Goal: Communication & Community: Answer question/provide support

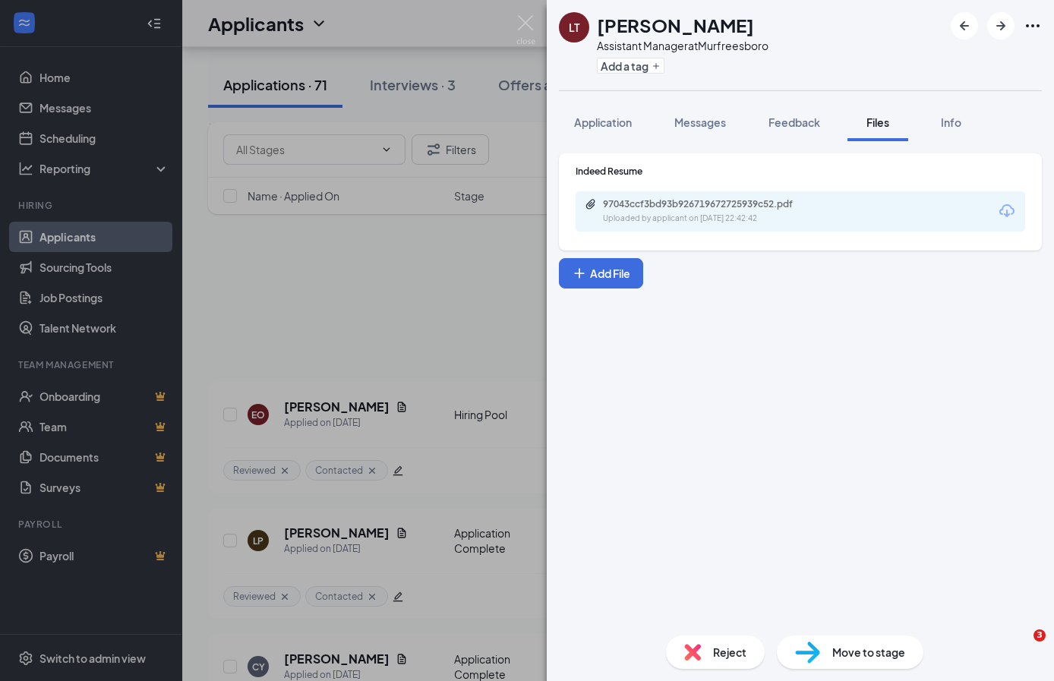
click at [287, 251] on div "[PERSON_NAME] Assistant Manager at [GEOGRAPHIC_DATA] Add a tag Application Mess…" at bounding box center [527, 340] width 1054 height 681
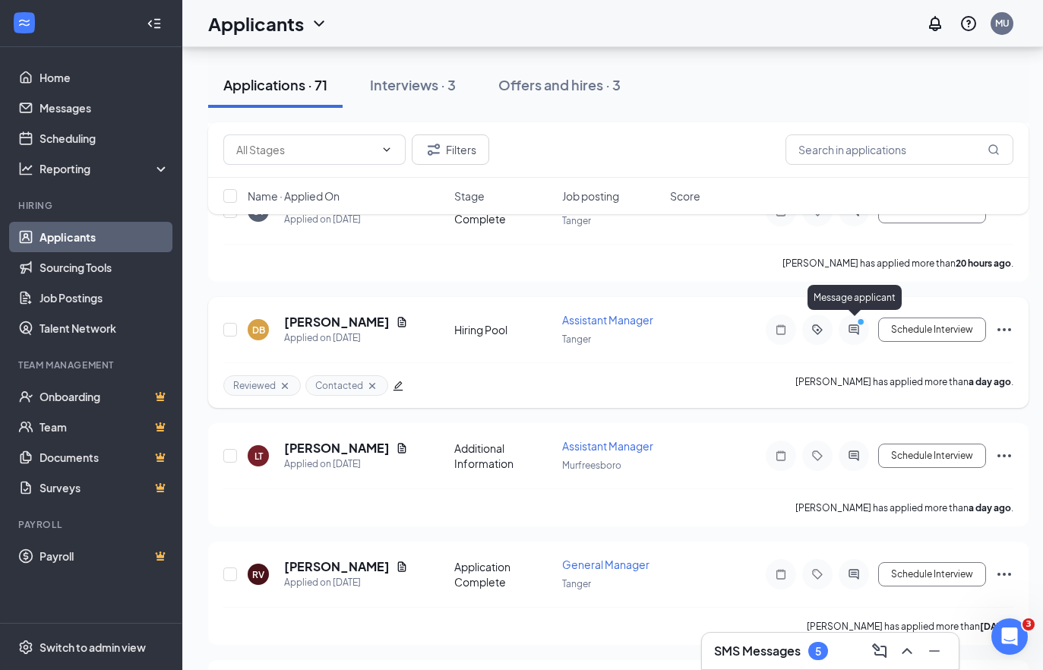
click at [861, 320] on circle "PrimaryDot" at bounding box center [860, 321] width 7 height 7
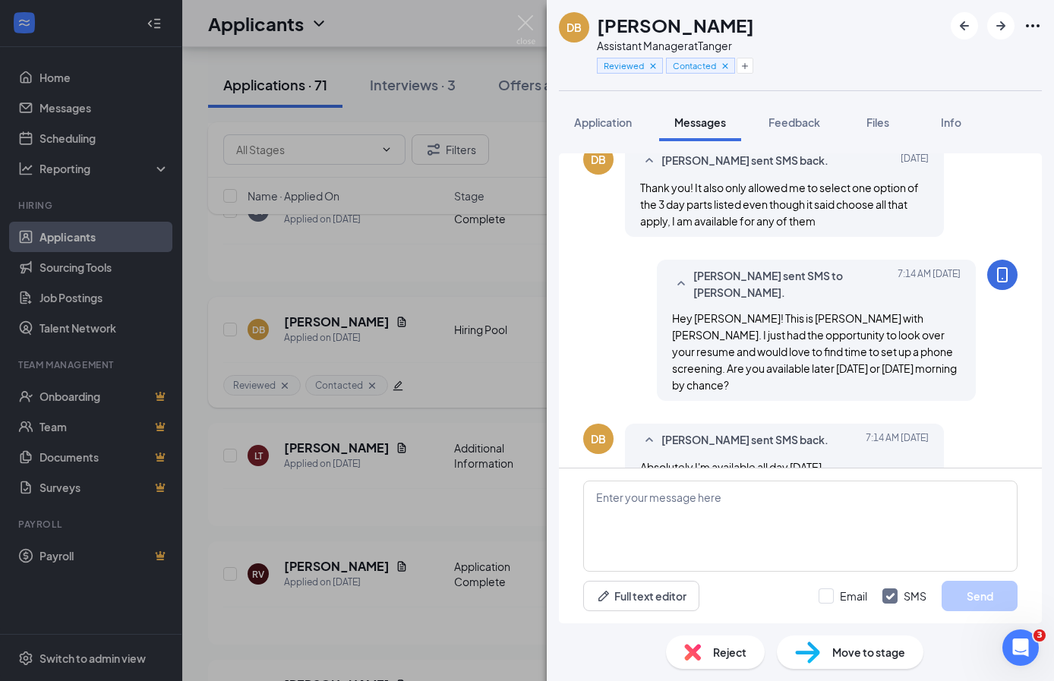
scroll to position [453, 0]
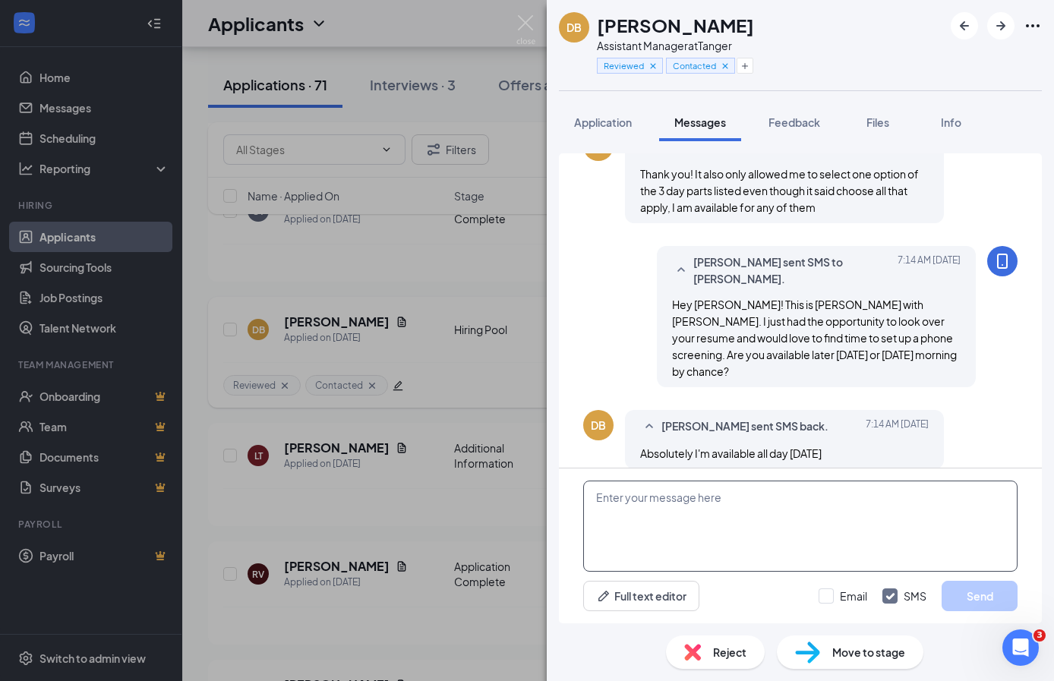
click at [820, 539] on textarea at bounding box center [800, 526] width 434 height 91
type textarea "Awesome! If 2:00 works I will give you a call then"
click at [964, 582] on button "Send" at bounding box center [980, 596] width 76 height 30
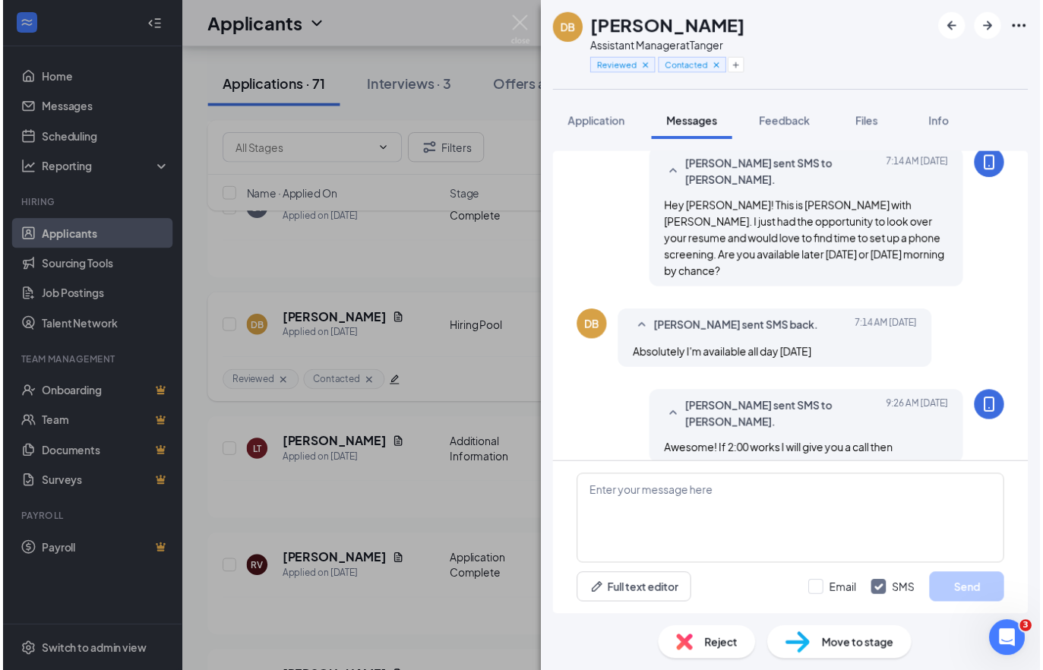
scroll to position [550, 0]
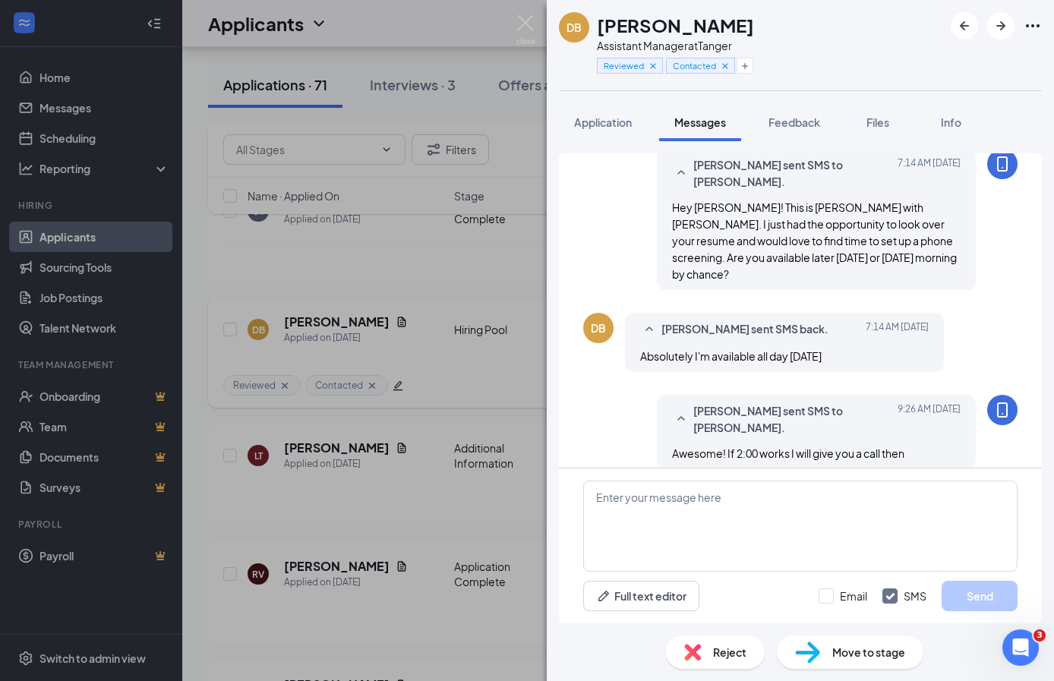
click at [319, 255] on div "DB [PERSON_NAME] Assistant Manager at Tanger Reviewed Contacted Application Mes…" at bounding box center [527, 340] width 1054 height 681
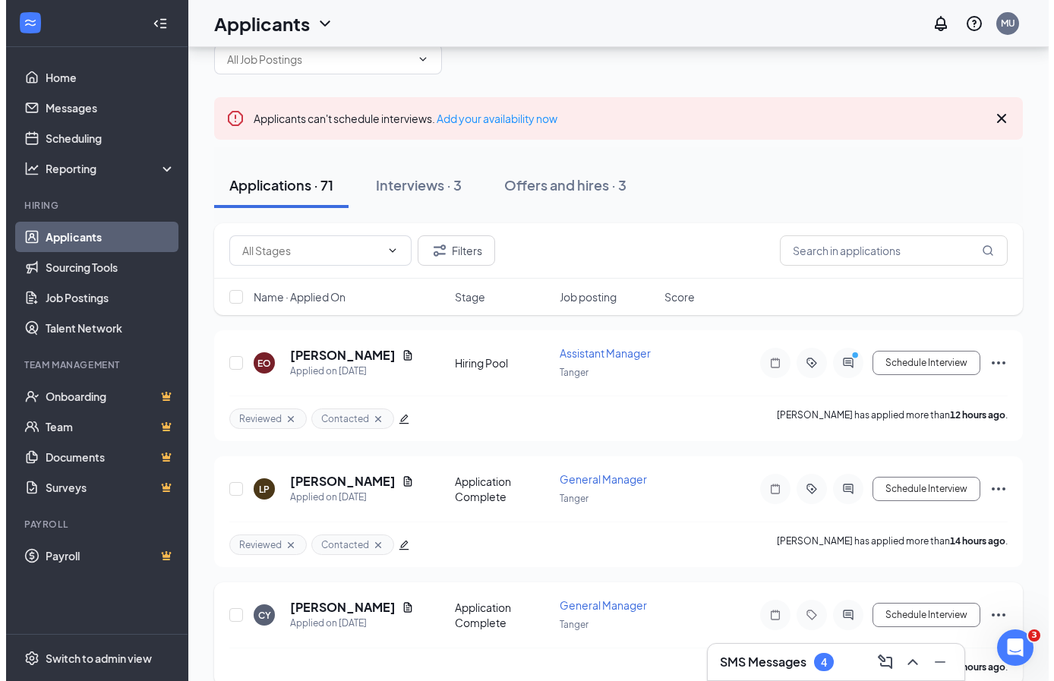
scroll to position [37, 0]
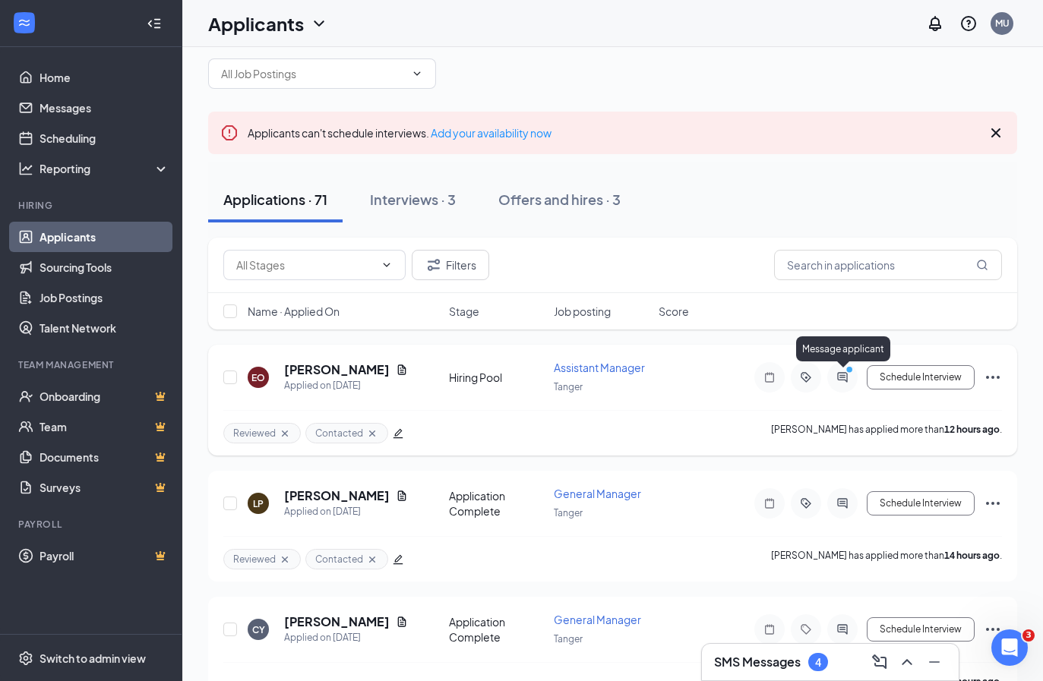
click at [848, 379] on icon "ActiveChat" at bounding box center [842, 377] width 18 height 12
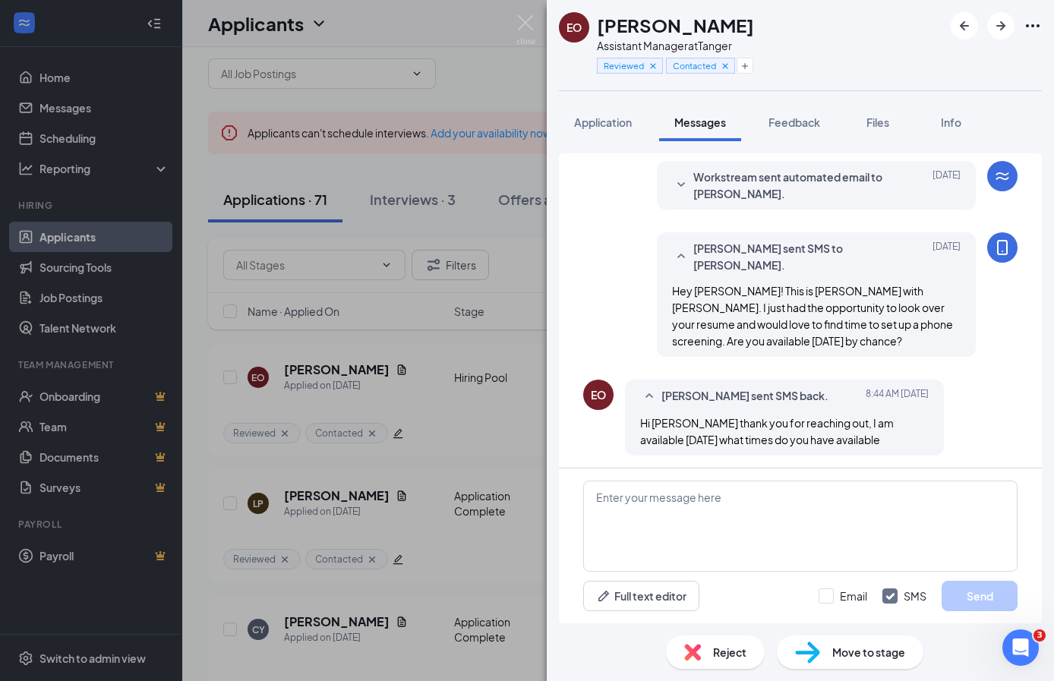
scroll to position [305, 0]
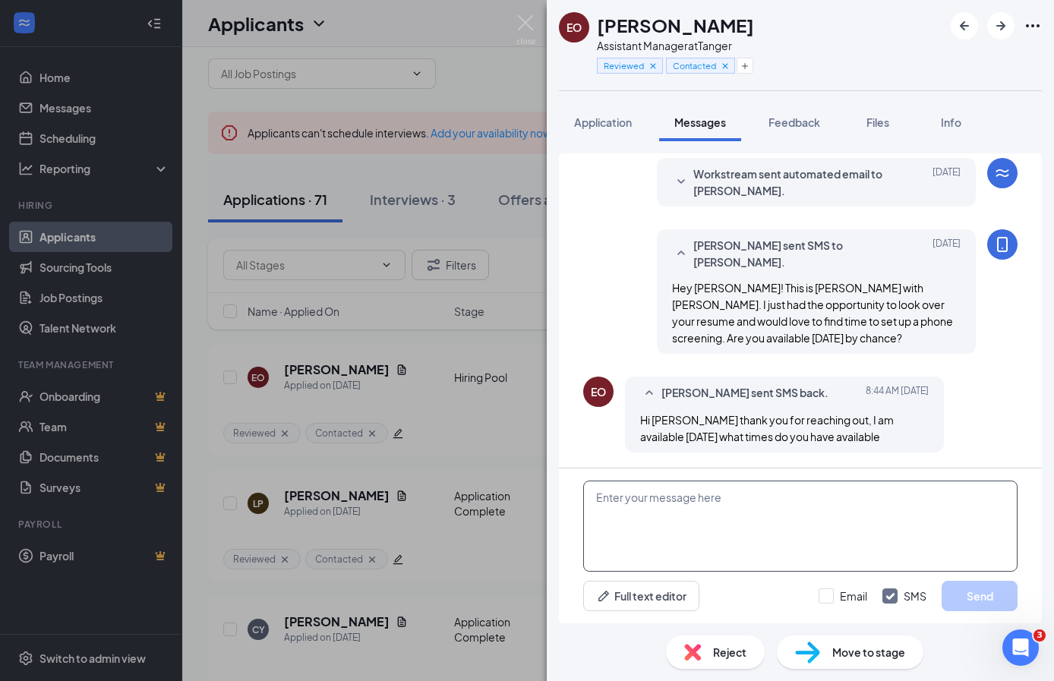
click at [731, 512] on textarea at bounding box center [800, 526] width 434 height 91
click at [597, 498] on textarea "Would 2:30 this afternoon work ok?" at bounding box center [800, 526] width 434 height 91
type textarea "Awesome! Would 2:30 this afternoon work ok?"
click at [975, 595] on button "Send" at bounding box center [980, 596] width 76 height 30
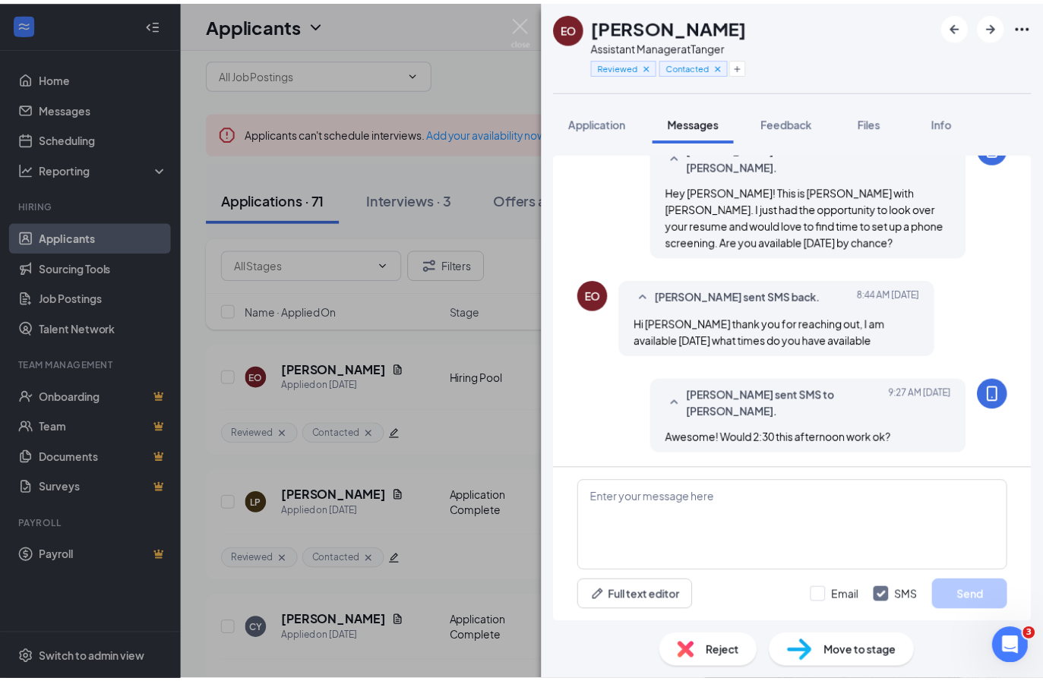
scroll to position [403, 0]
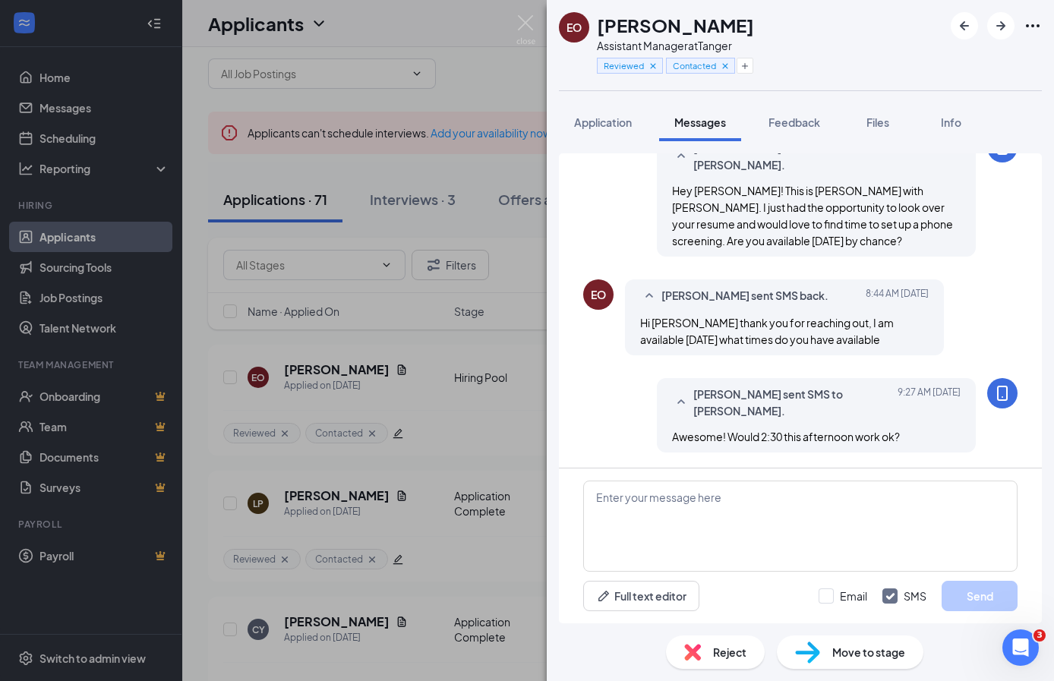
click at [427, 288] on div "EO [PERSON_NAME] Assistant Manager at Tanger Reviewed Contacted Application Mes…" at bounding box center [527, 340] width 1054 height 681
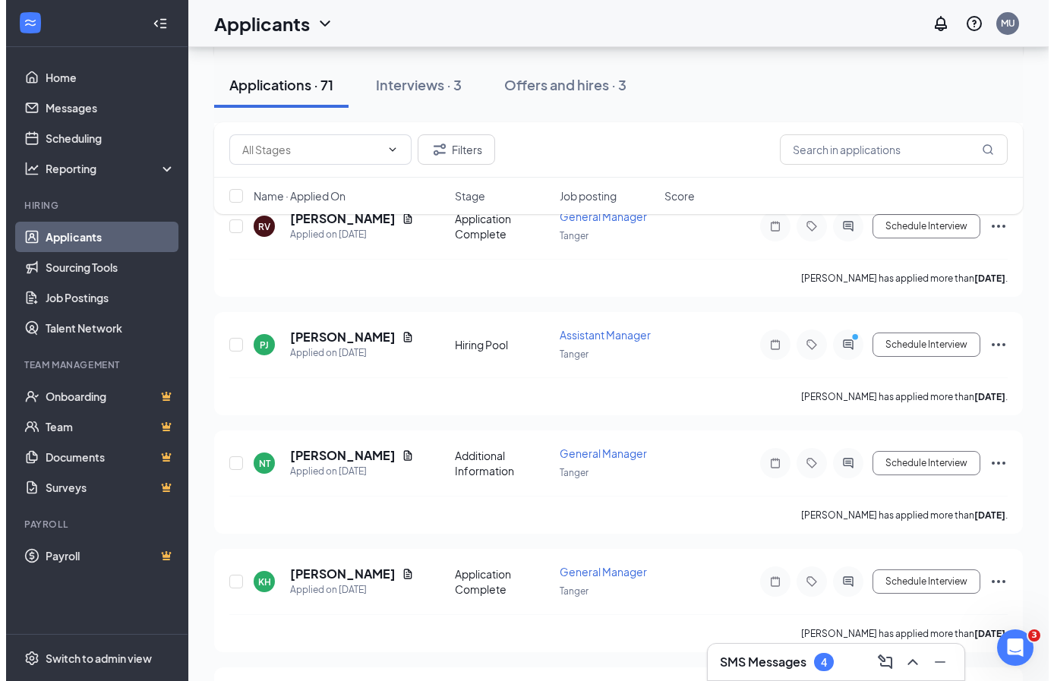
scroll to position [848, 0]
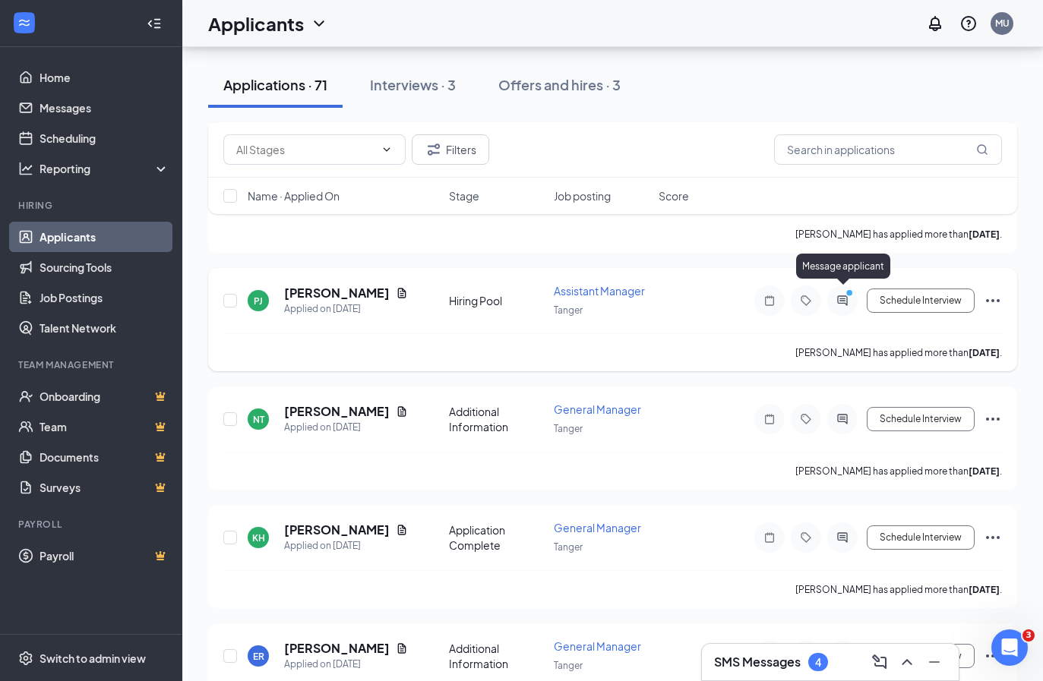
click at [835, 295] on icon "ActiveChat" at bounding box center [842, 301] width 18 height 12
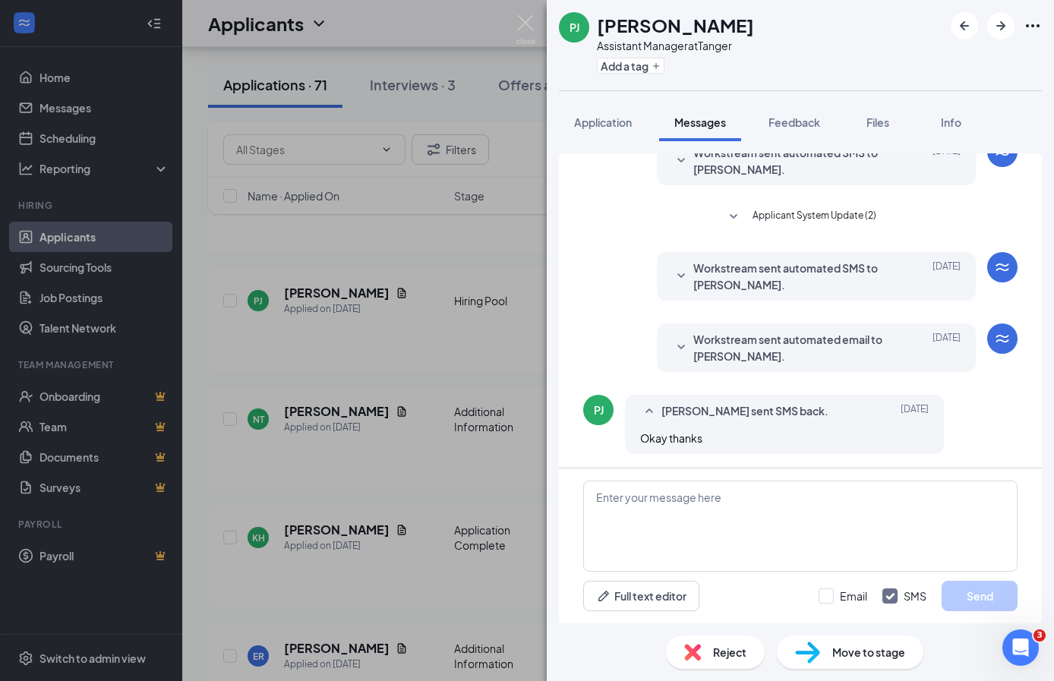
scroll to position [223, 0]
click at [866, 127] on div "Files" at bounding box center [878, 122] width 30 height 15
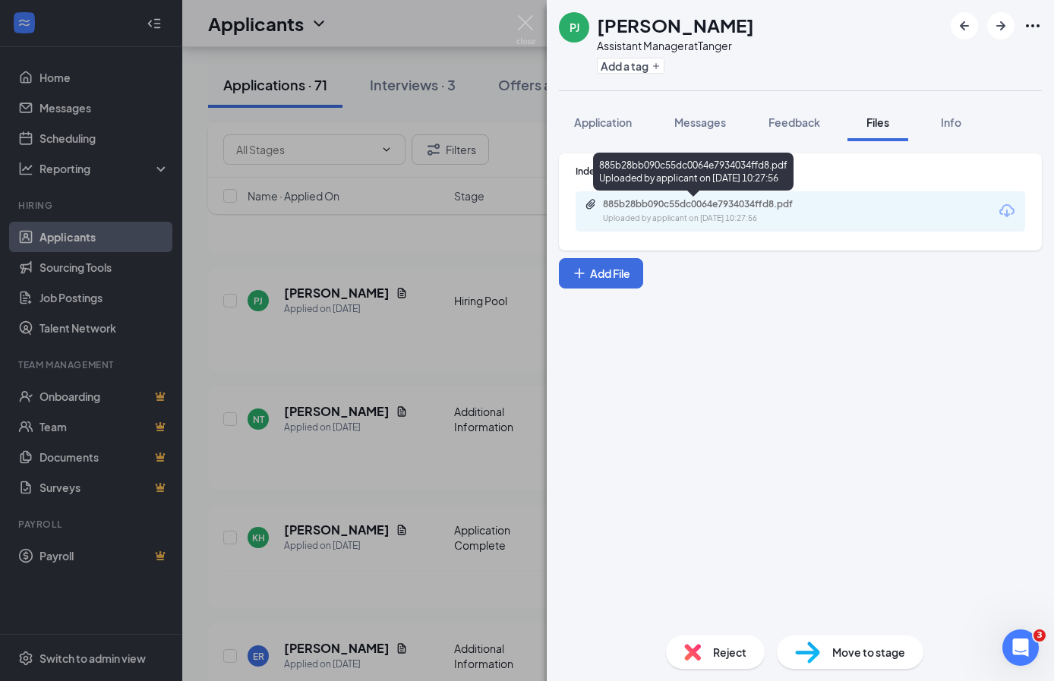
click at [754, 203] on div "885b28bb090c55dc0064e7934034ffd8.pdf" at bounding box center [709, 204] width 213 height 12
